Goal: Navigation & Orientation: Find specific page/section

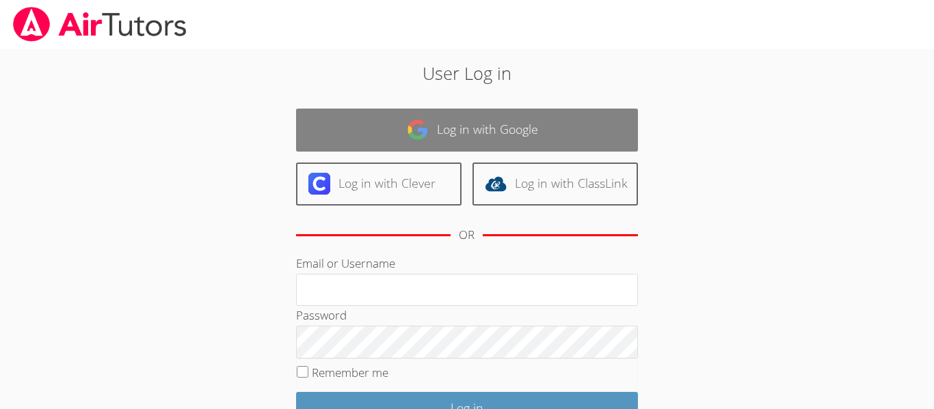
click at [396, 118] on link "Log in with Google" at bounding box center [467, 130] width 342 height 43
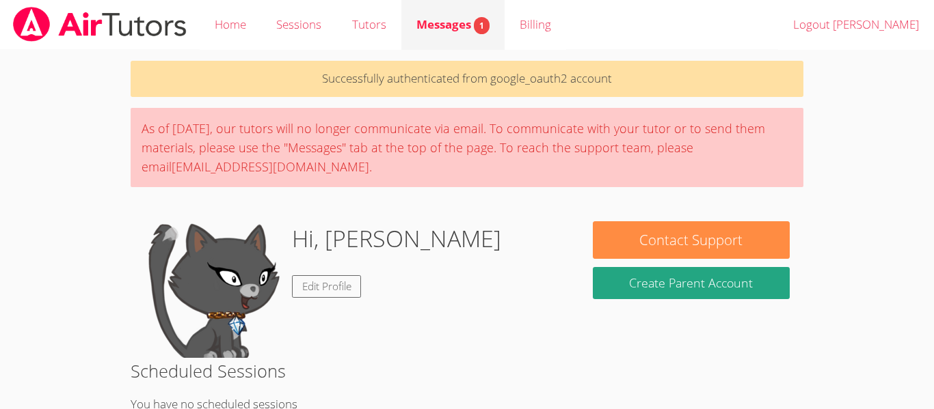
click at [418, 18] on span "Messages 1" at bounding box center [452, 24] width 73 height 16
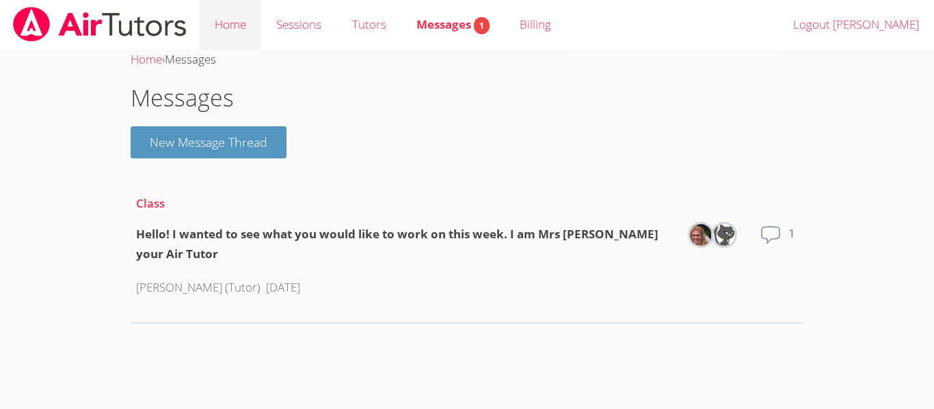
click at [255, 23] on link "Home" at bounding box center [231, 25] width 62 height 50
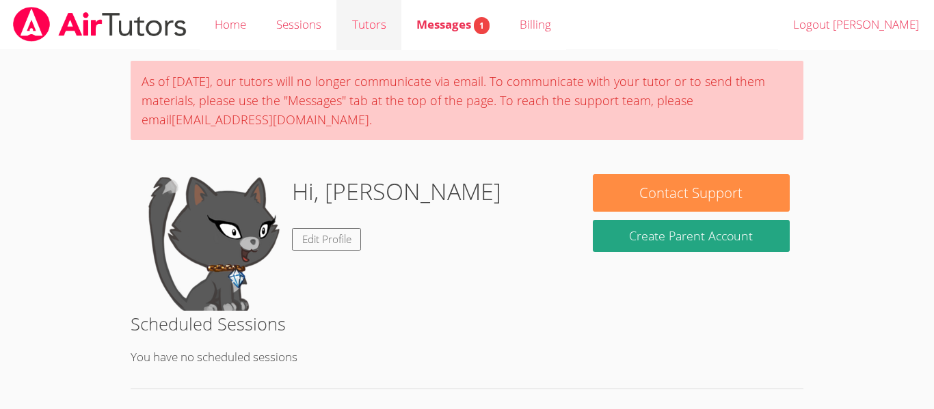
click at [348, 32] on link "Tutors" at bounding box center [368, 25] width 64 height 50
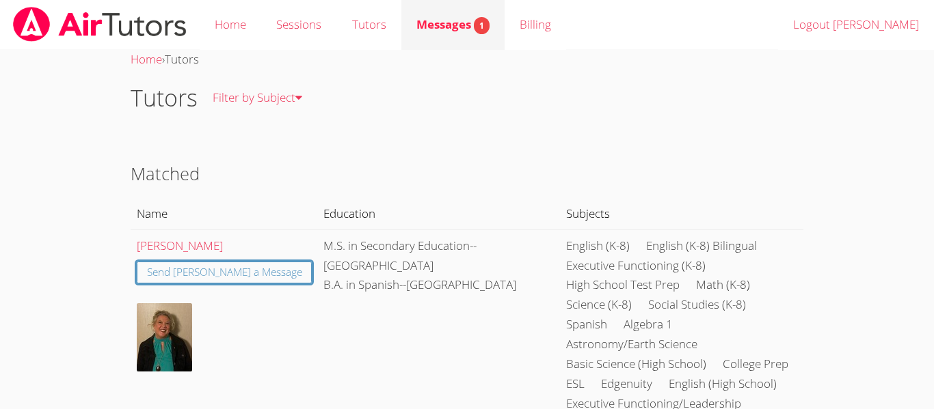
click at [422, 16] on span "Messages 1" at bounding box center [452, 24] width 73 height 16
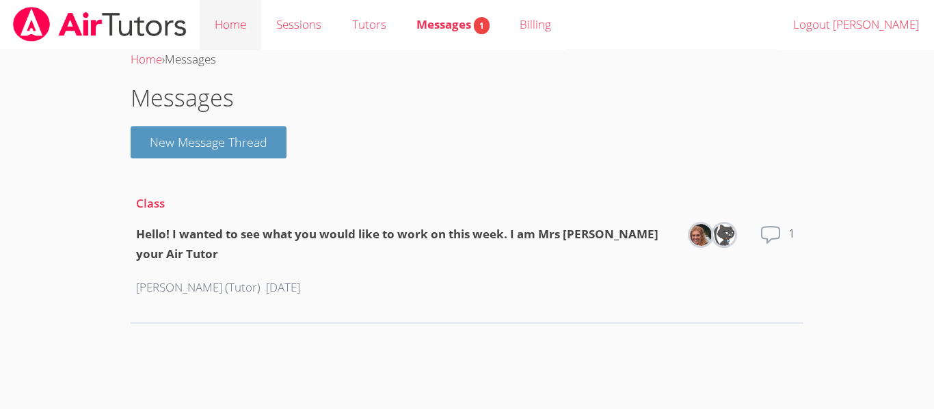
click at [230, 31] on link "Home" at bounding box center [231, 25] width 62 height 50
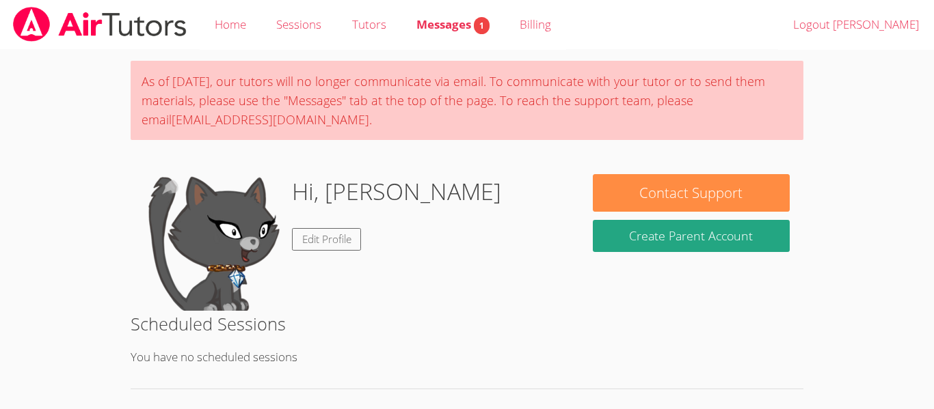
scroll to position [211, 0]
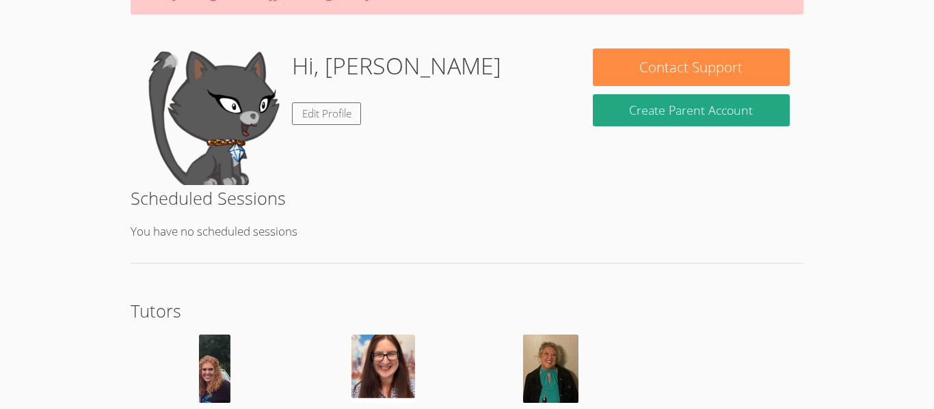
scroll to position [211, 0]
